Goal: Task Accomplishment & Management: Manage account settings

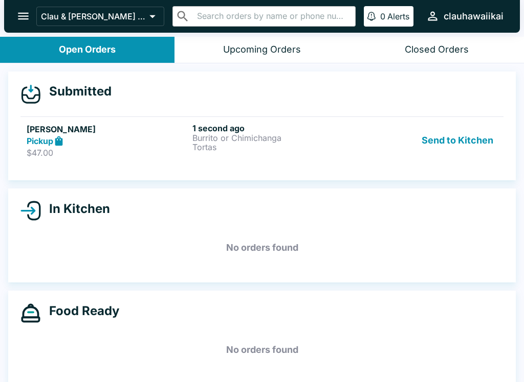
click at [245, 144] on p "Tortas" at bounding box center [273, 147] width 162 height 9
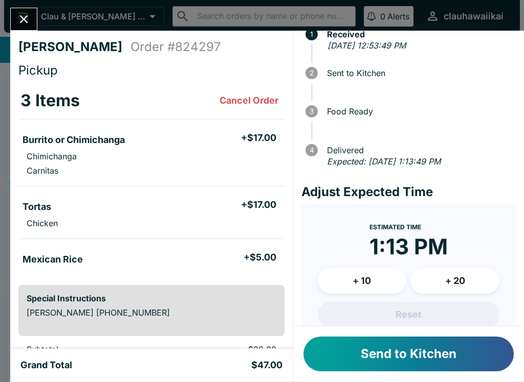
scroll to position [38, 0]
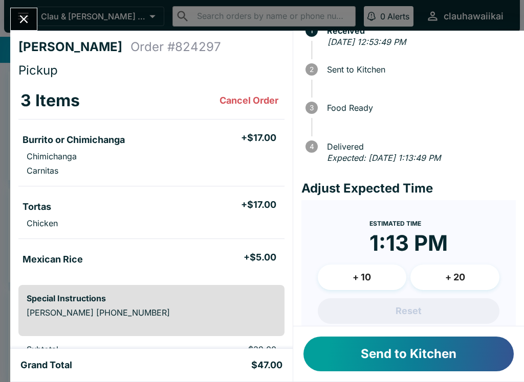
click at [412, 353] on button "Send to Kitchen" at bounding box center [408, 354] width 210 height 35
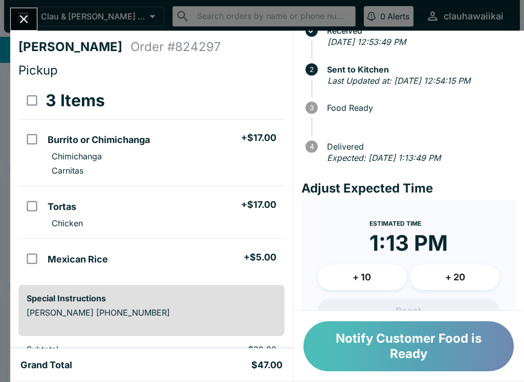
click at [370, 339] on button "Notify Customer Food is Ready" at bounding box center [408, 347] width 210 height 50
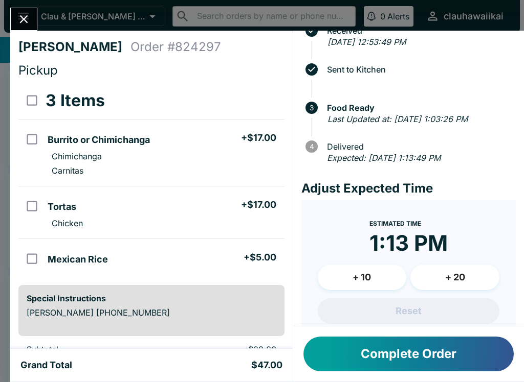
click at [416, 359] on button "Complete Order" at bounding box center [408, 354] width 210 height 35
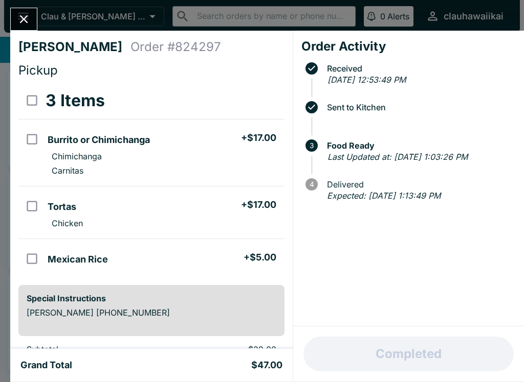
scroll to position [0, 0]
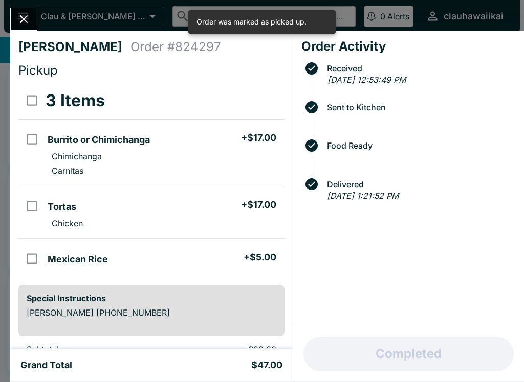
click at [19, 15] on icon "Close" at bounding box center [24, 19] width 14 height 14
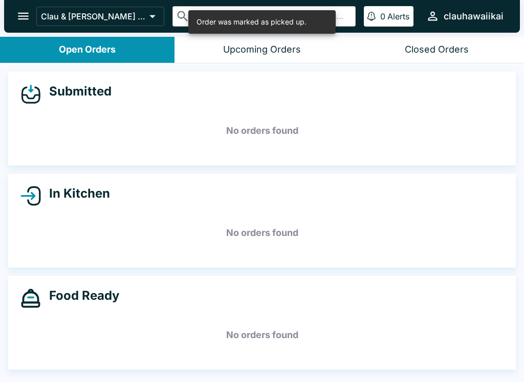
click at [59, 50] on div "Open Orders" at bounding box center [87, 50] width 57 height 12
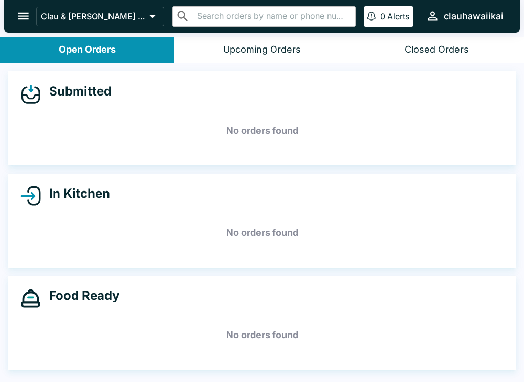
click at [95, 50] on div "Open Orders" at bounding box center [87, 50] width 57 height 12
click at [265, 52] on div "Upcoming Orders" at bounding box center [262, 50] width 78 height 12
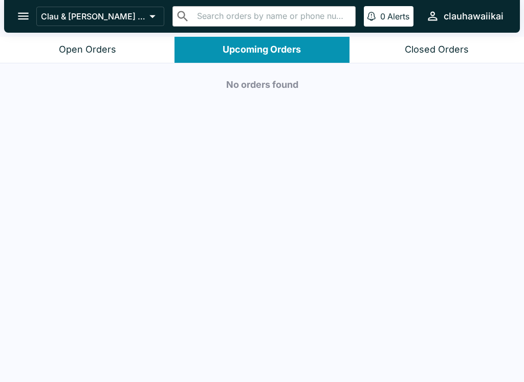
click at [257, 59] on button "Upcoming Orders" at bounding box center [261, 50] width 174 height 26
click at [100, 48] on div "Open Orders" at bounding box center [87, 50] width 57 height 12
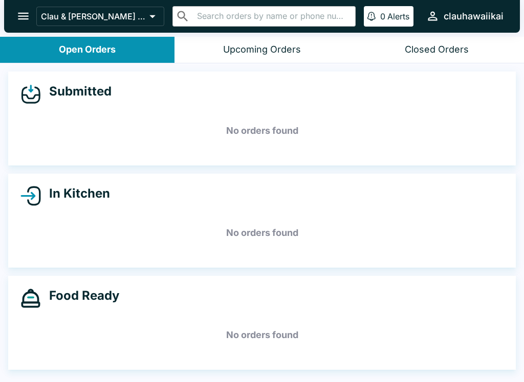
click at [107, 50] on div "Open Orders" at bounding box center [87, 50] width 57 height 12
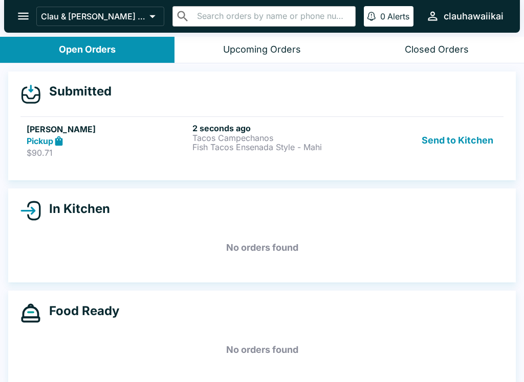
click at [233, 144] on p "Fish Tacos Ensenada Style - Mahi" at bounding box center [273, 147] width 162 height 9
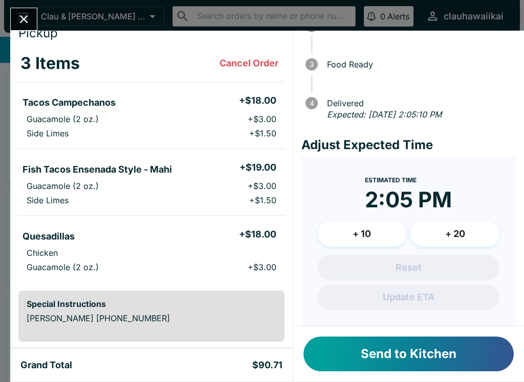
scroll to position [85, 0]
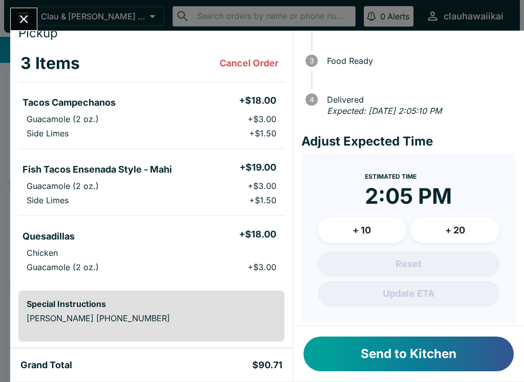
click at [381, 355] on button "Send to Kitchen" at bounding box center [408, 354] width 210 height 35
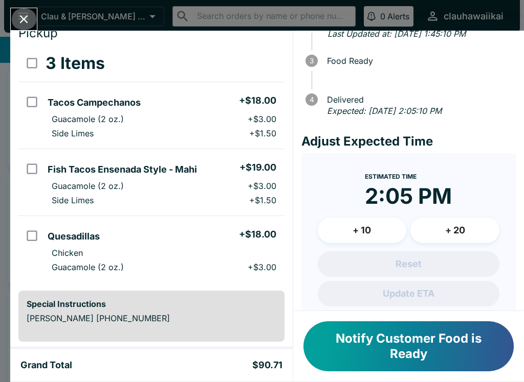
click at [29, 26] on icon "Close" at bounding box center [24, 19] width 14 height 14
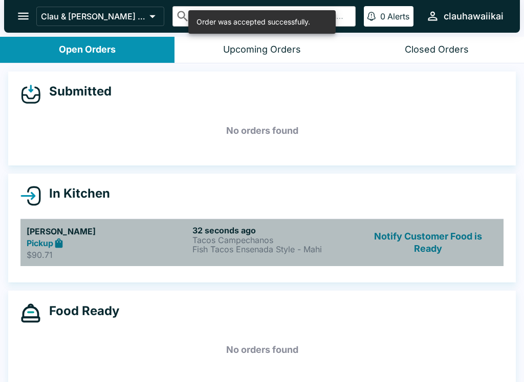
click at [162, 262] on link "[PERSON_NAME] Pickup $90.71 32 seconds ago Tacos Campechanos Fish Tacos Ensenad…" at bounding box center [261, 243] width 483 height 48
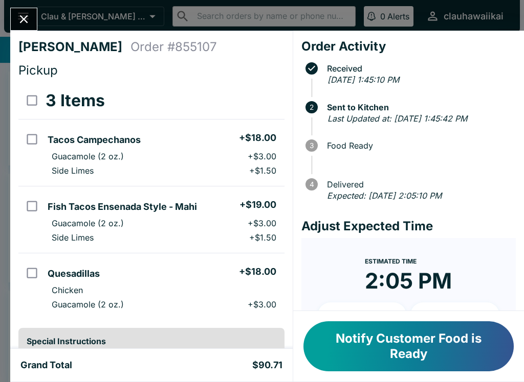
click at [422, 350] on button "Notify Customer Food is Ready" at bounding box center [408, 347] width 210 height 50
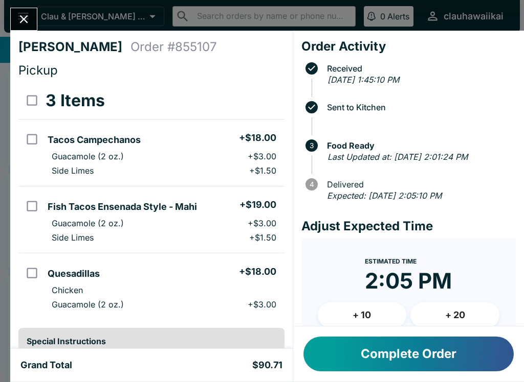
click at [396, 371] on button "Complete Order" at bounding box center [408, 354] width 210 height 35
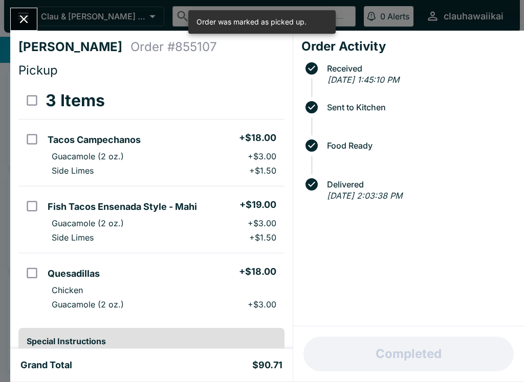
click at [20, 12] on button "Close" at bounding box center [24, 19] width 26 height 22
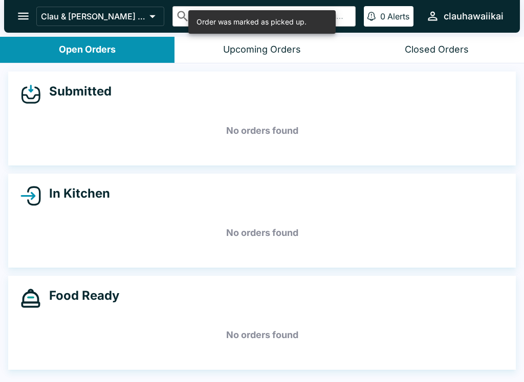
click at [432, 56] on button "Closed Orders" at bounding box center [436, 50] width 174 height 26
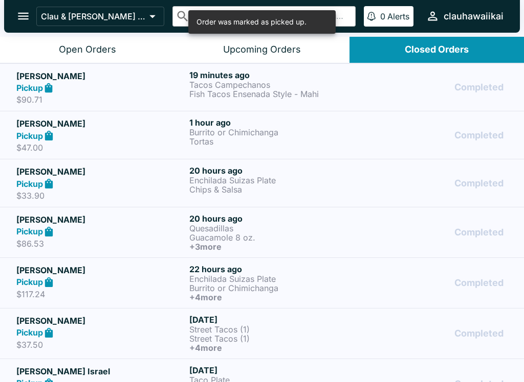
click at [274, 93] on p "Fish Tacos Ensenada Style - Mahi" at bounding box center [273, 93] width 169 height 9
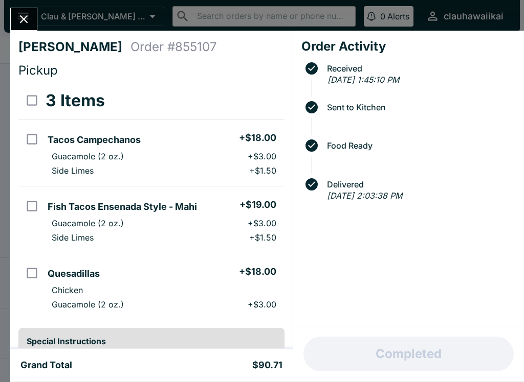
click at [23, 19] on icon "Close" at bounding box center [24, 19] width 8 height 8
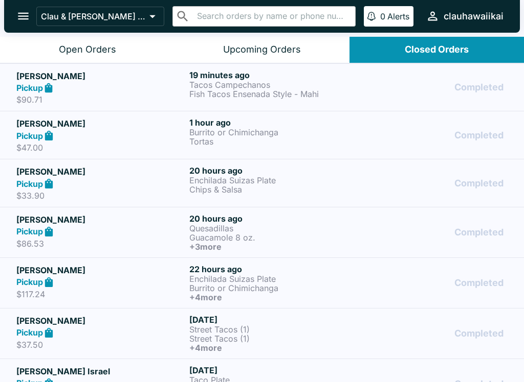
scroll to position [1, 0]
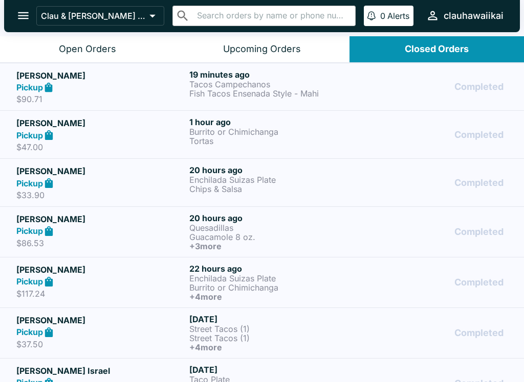
click at [76, 47] on div "Open Orders" at bounding box center [87, 49] width 57 height 12
